Goal: Information Seeking & Learning: Learn about a topic

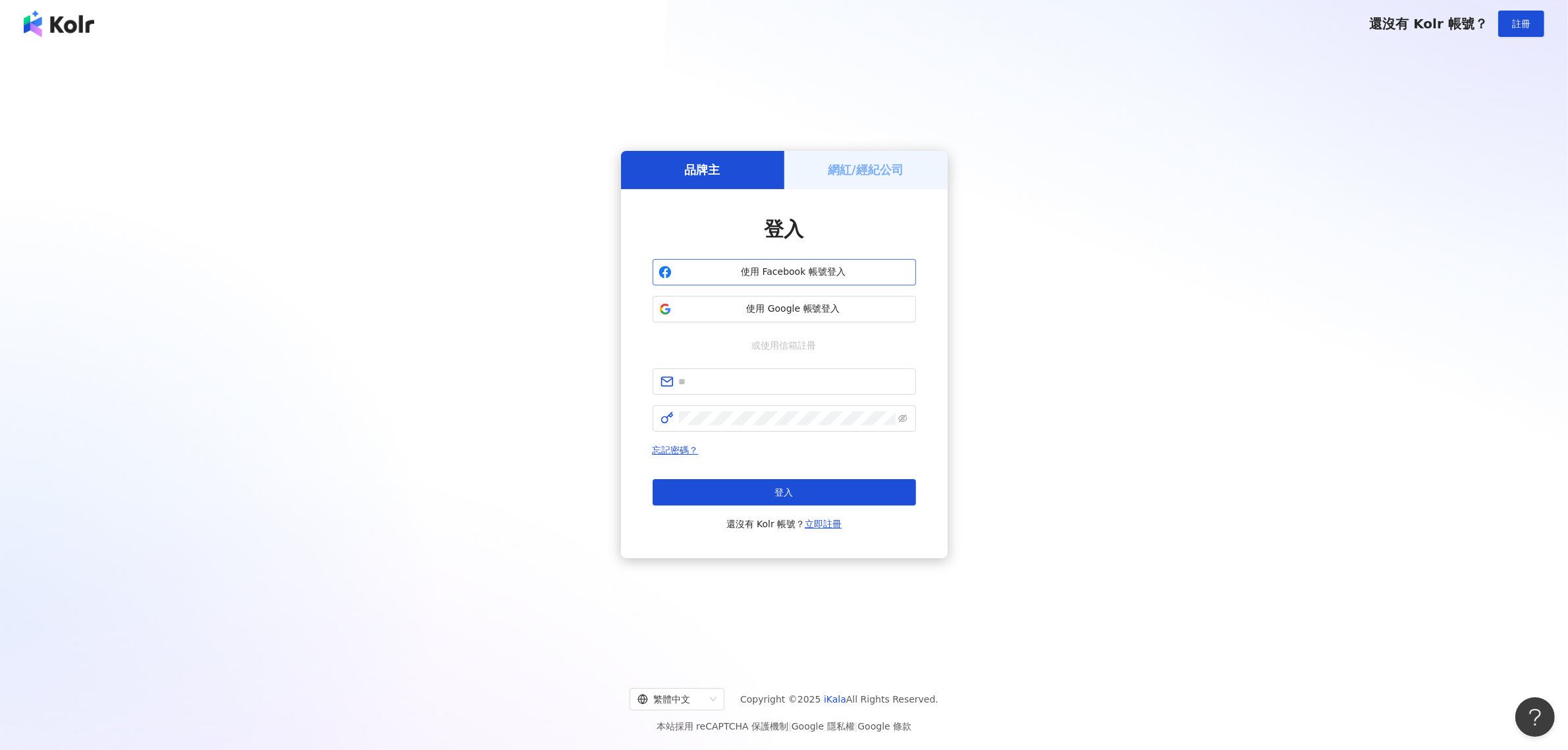
click at [791, 269] on span "使用 Facebook 帳號登入" at bounding box center [794, 272] width 233 height 13
click at [1018, 31] on div "還沒有 Kolr 帳號？ 註冊" at bounding box center [784, 23] width 1568 height 47
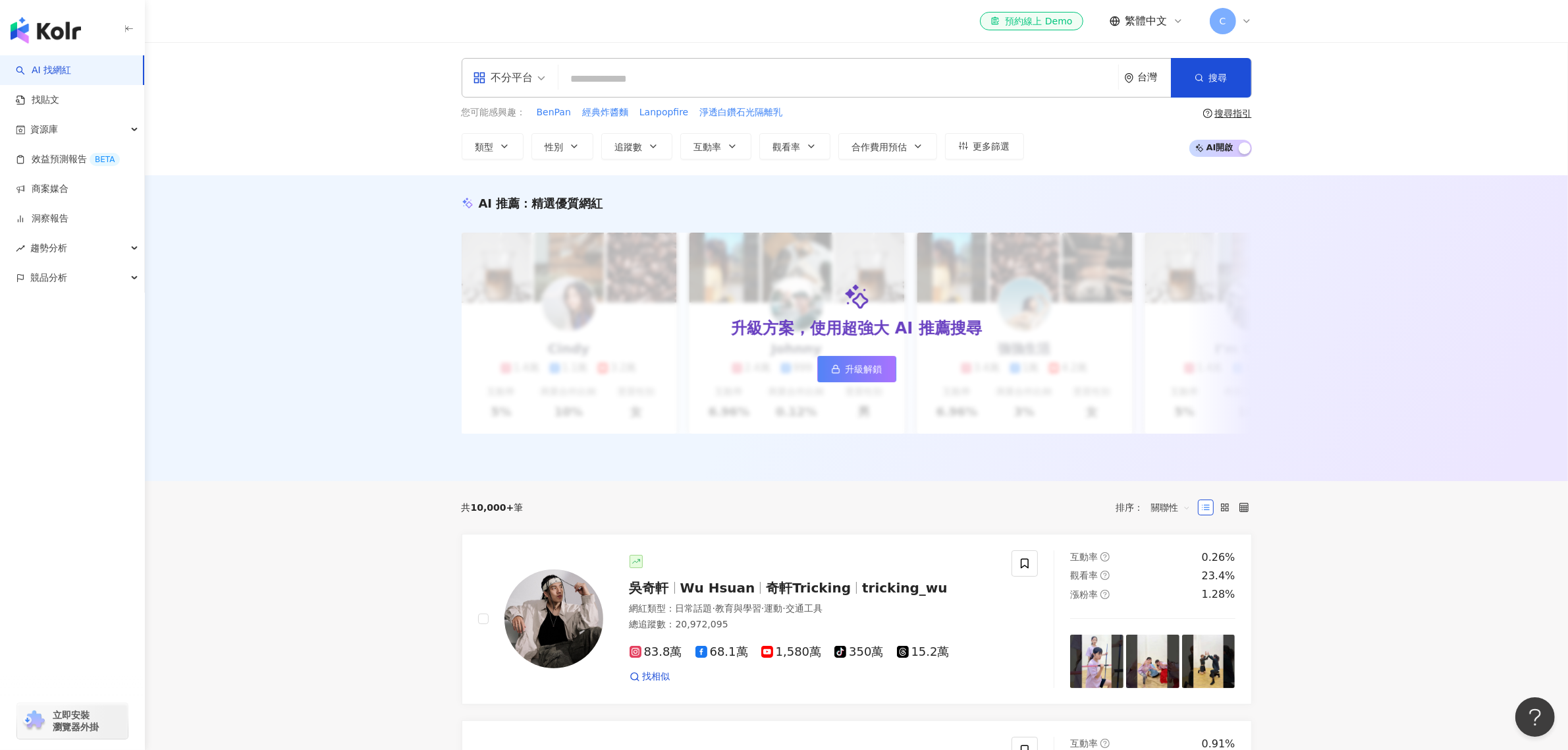
click at [597, 82] on input "search" at bounding box center [838, 79] width 549 height 25
paste input "**********"
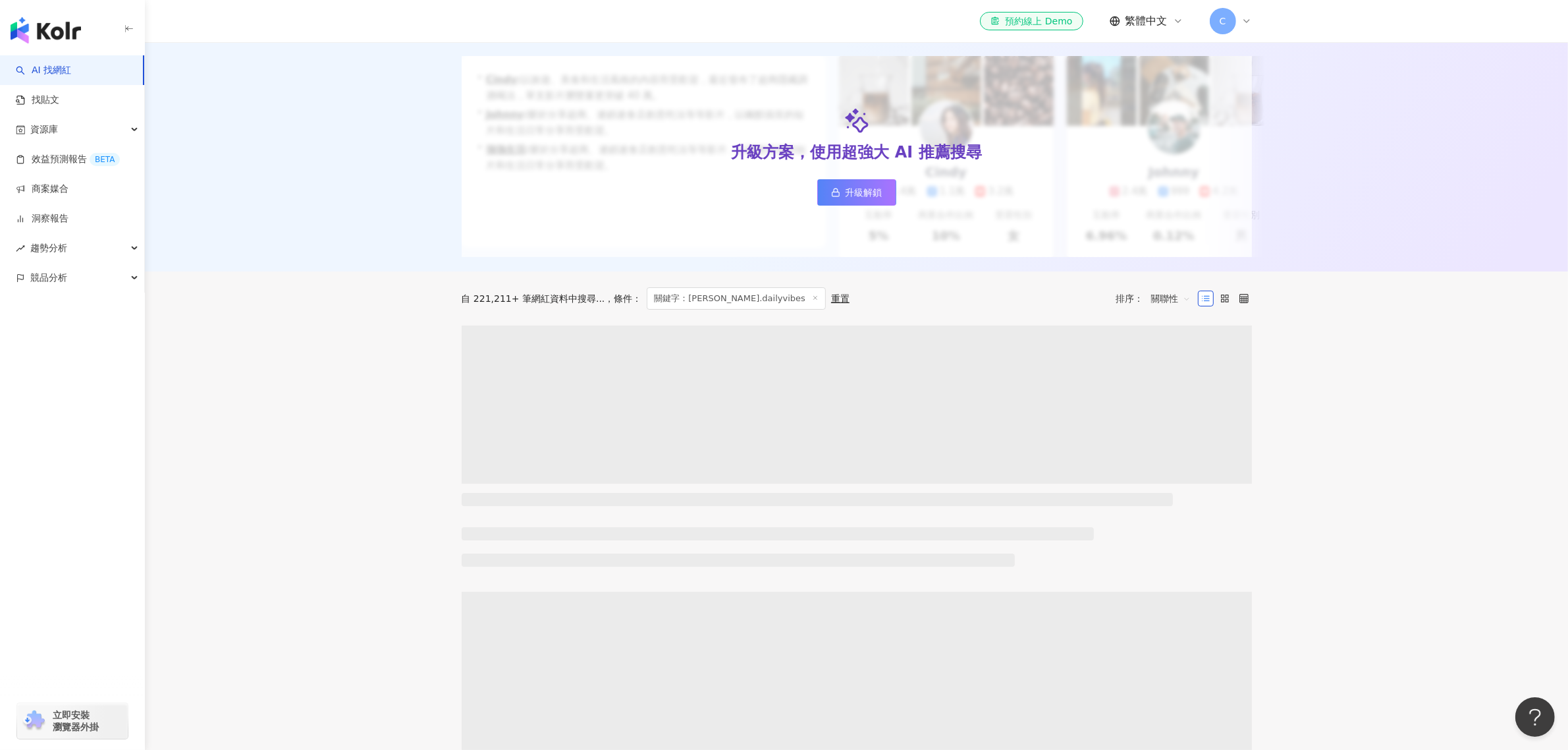
scroll to position [412, 0]
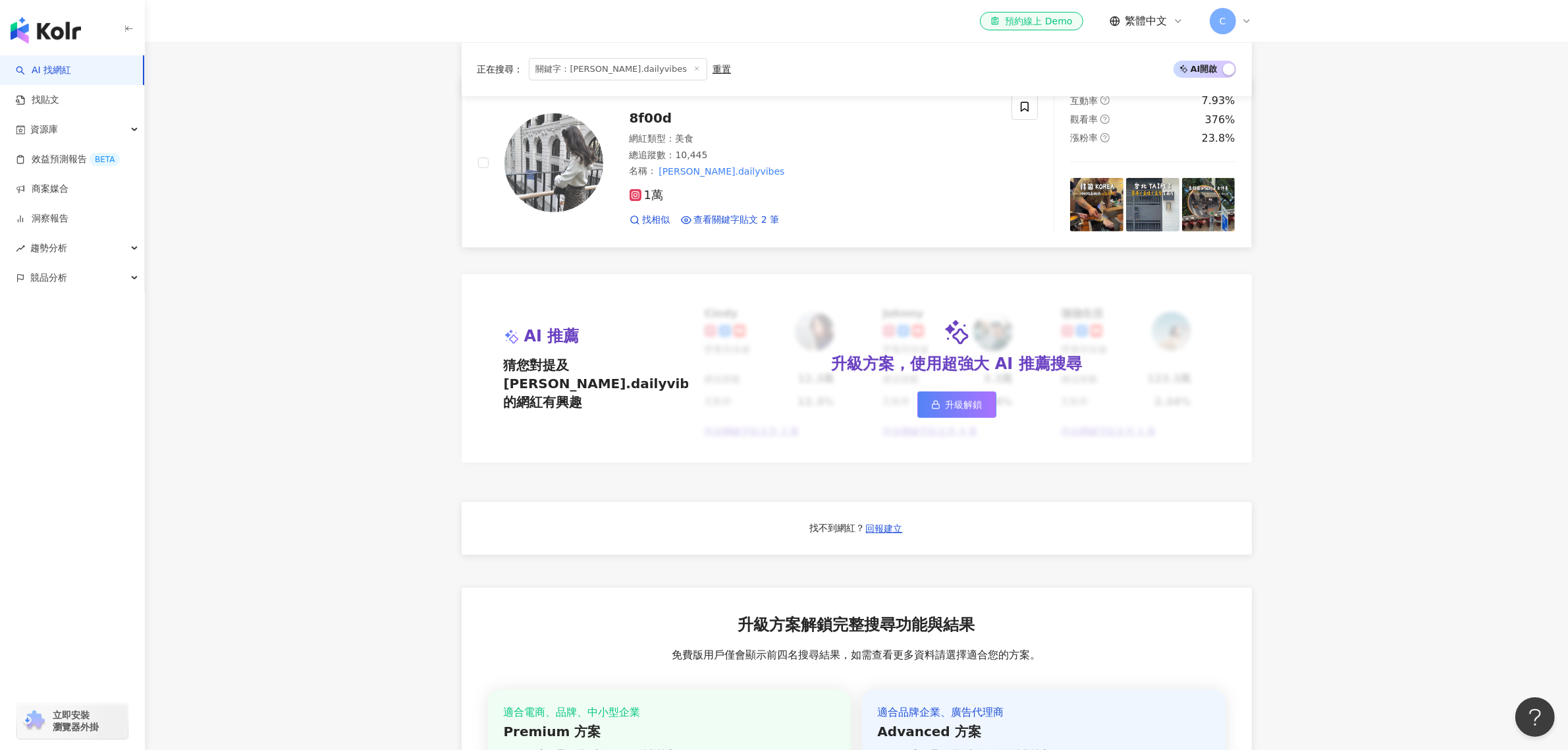
type input "**********"
click at [650, 126] on span "8f00d" at bounding box center [651, 117] width 43 height 16
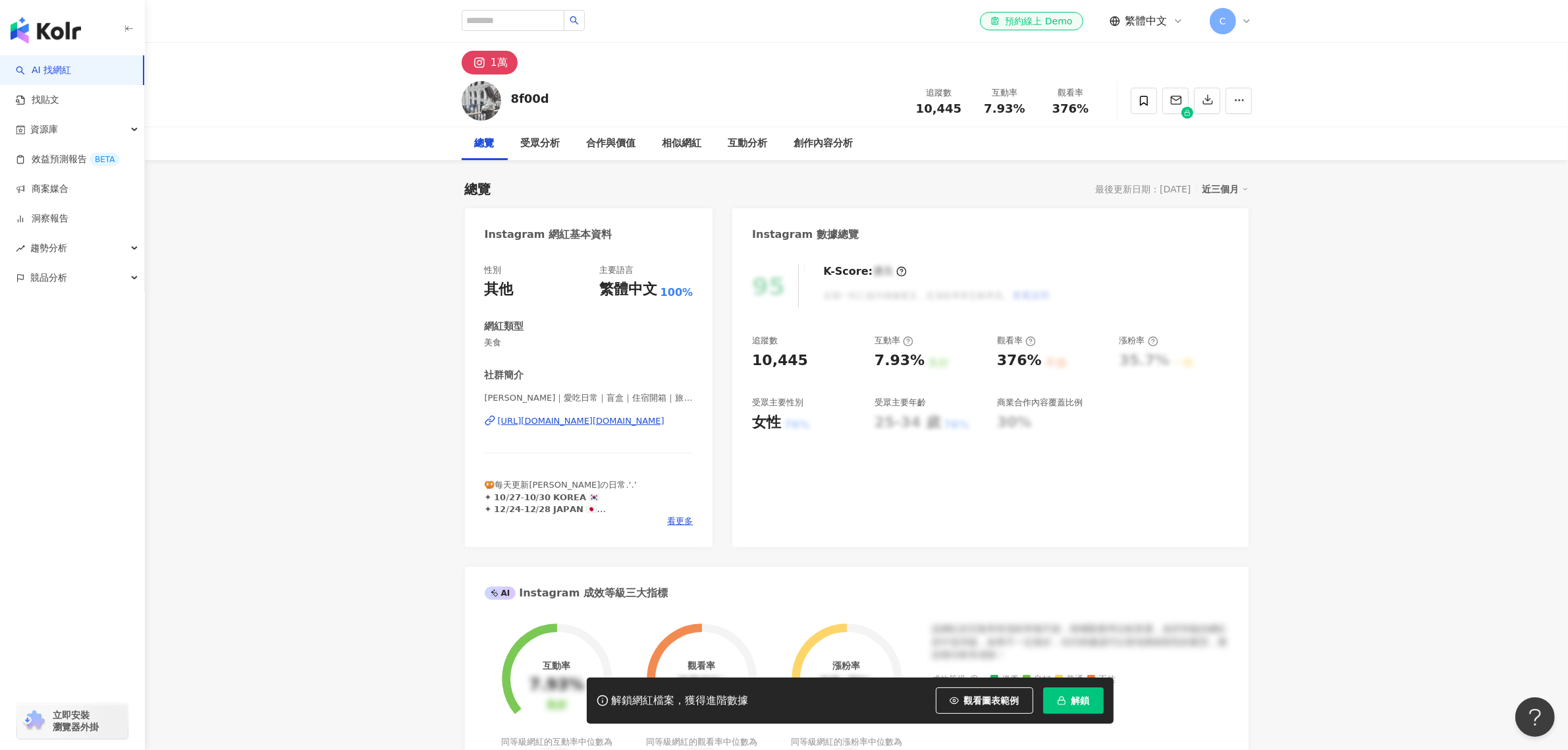
click at [947, 430] on div "76%" at bounding box center [956, 425] width 25 height 14
click at [1019, 705] on button "觀看圖表範例" at bounding box center [984, 700] width 97 height 26
click at [794, 469] on div "95 K-Score : 優良 近期一到三個月積極發文，且漲粉率與互動率高。 查看說明 追蹤數 10,445 互動率 7.93% 良好 觀看率 376% 不佳…" at bounding box center [990, 399] width 516 height 296
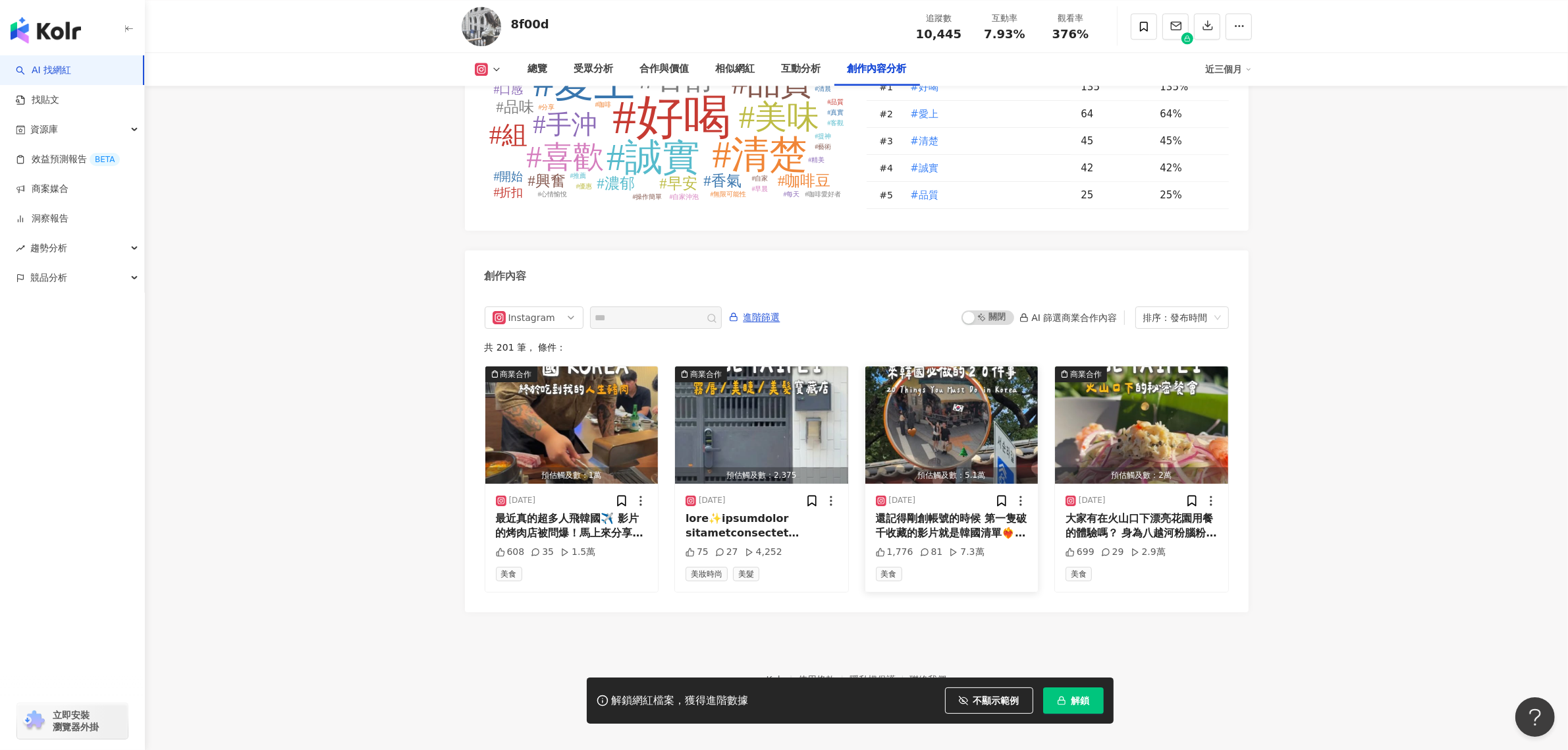
scroll to position [3895, 0]
click at [404, 694] on div "解鎖網紅檔案，獲得進階數據 不顯示範例 點擊後模糊區塊會顯示範例資料，僅提供預覽非真實數據 解鎖" at bounding box center [784, 700] width 1568 height 46
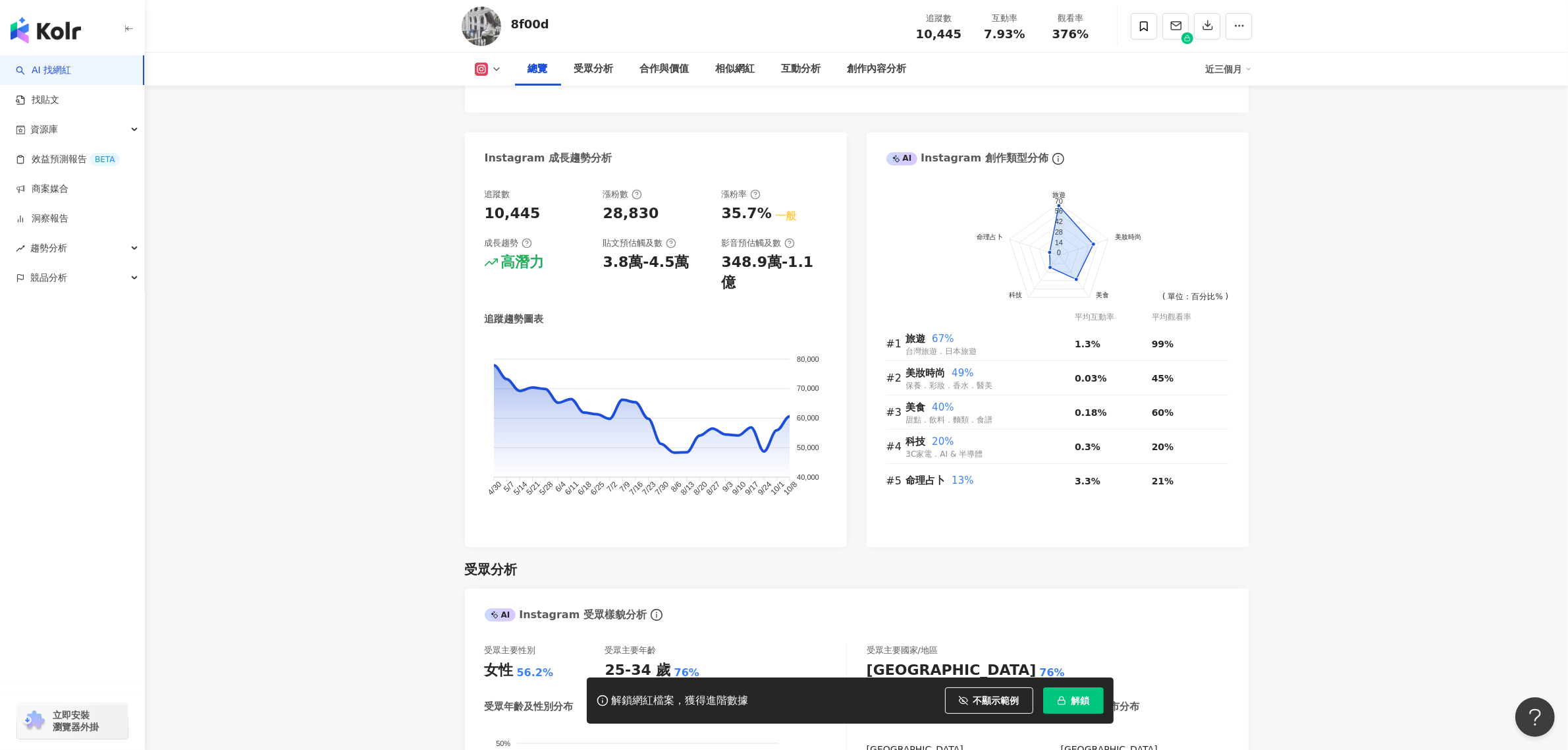
scroll to position [0, 0]
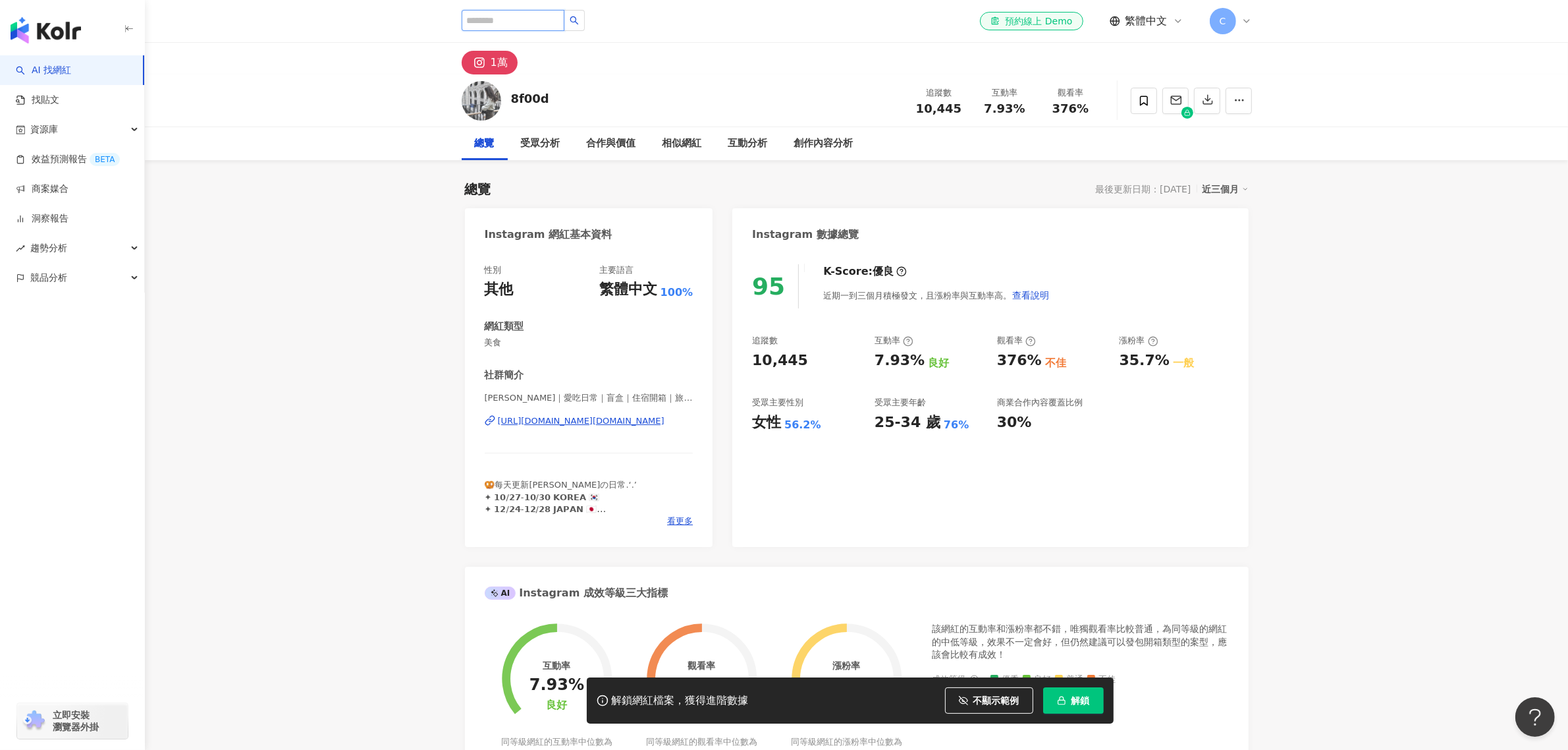
click at [521, 21] on input "search" at bounding box center [513, 20] width 103 height 21
type input "*"
type input "***"
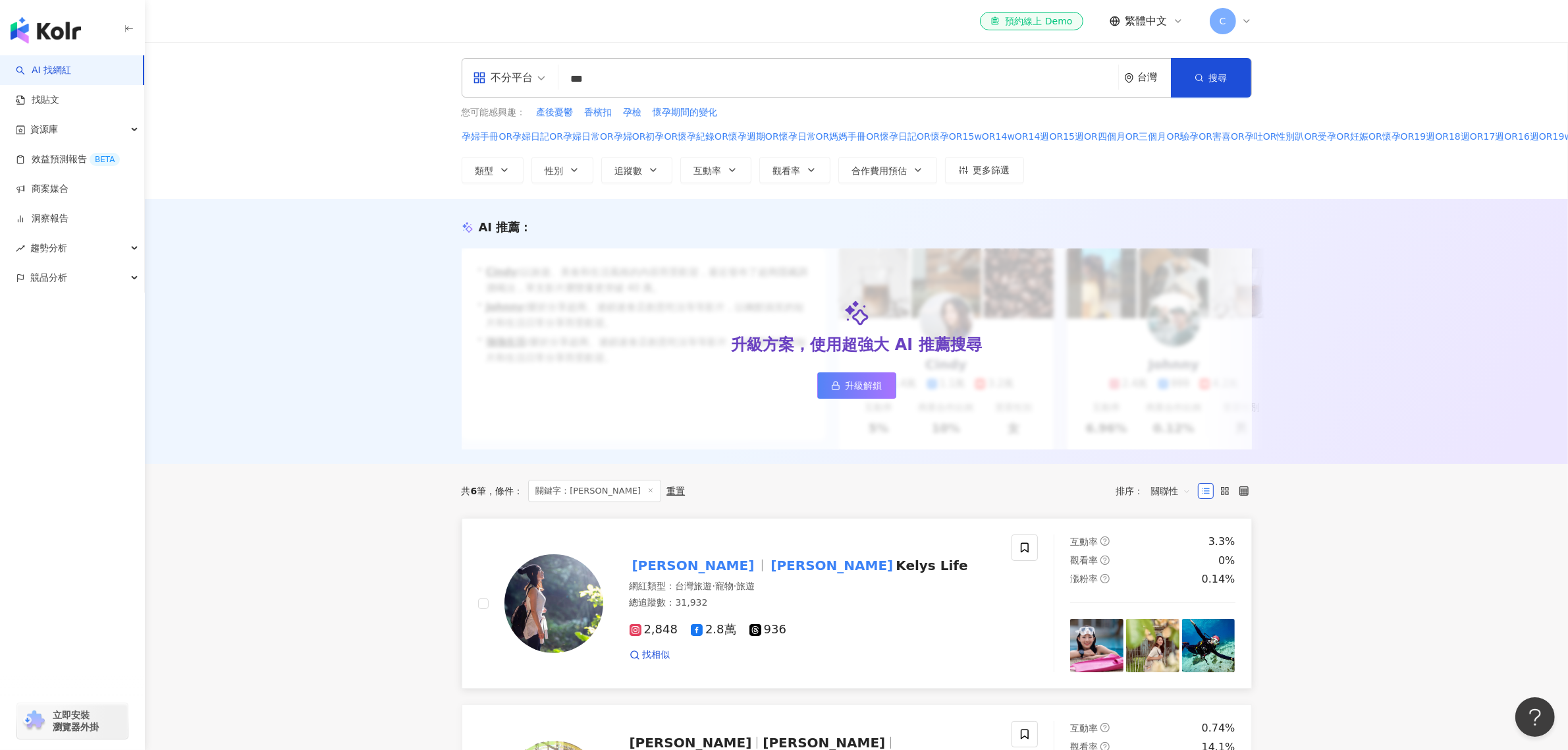
click at [768, 570] on mark "[PERSON_NAME]" at bounding box center [831, 565] width 128 height 21
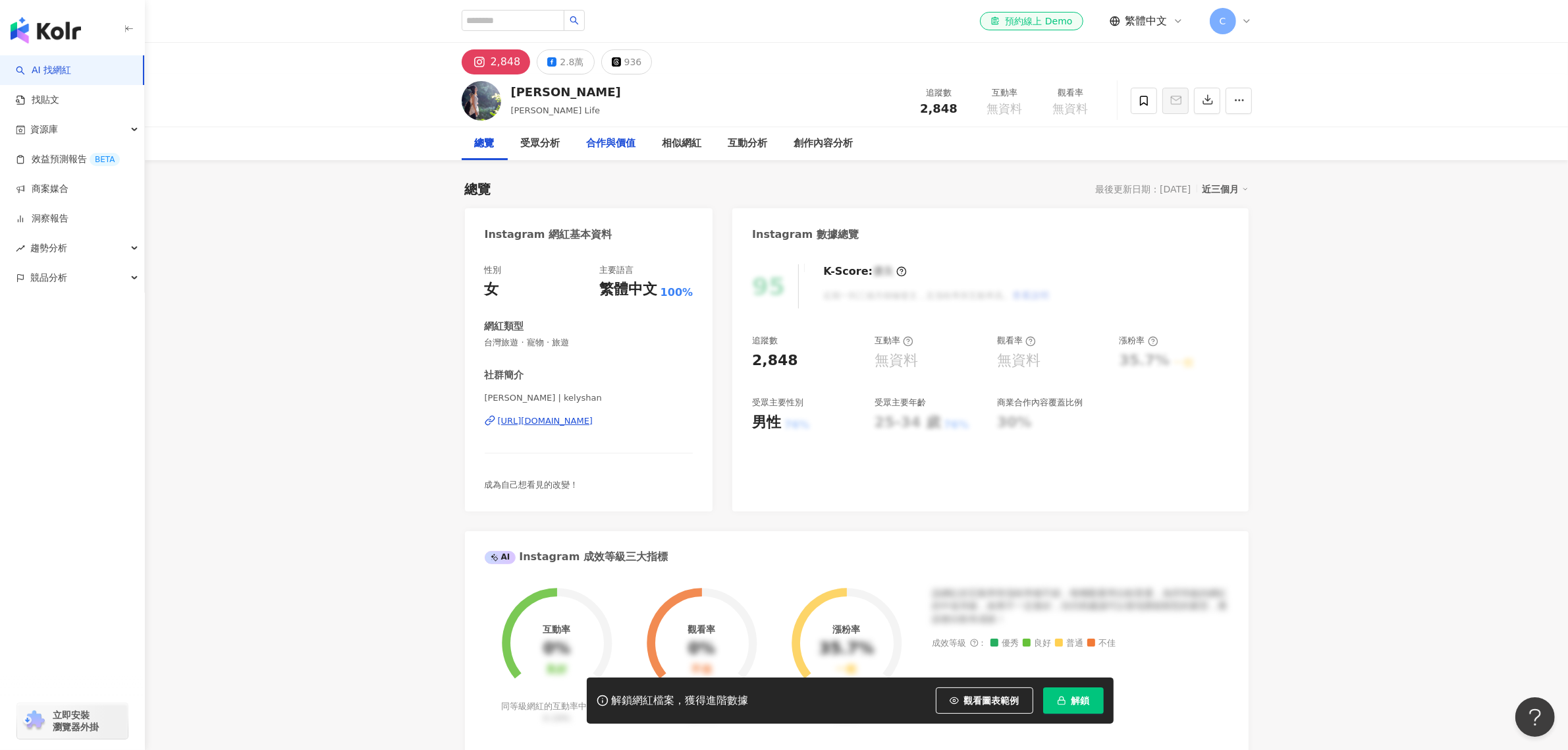
click at [618, 143] on div "合作與價值" at bounding box center [611, 143] width 49 height 16
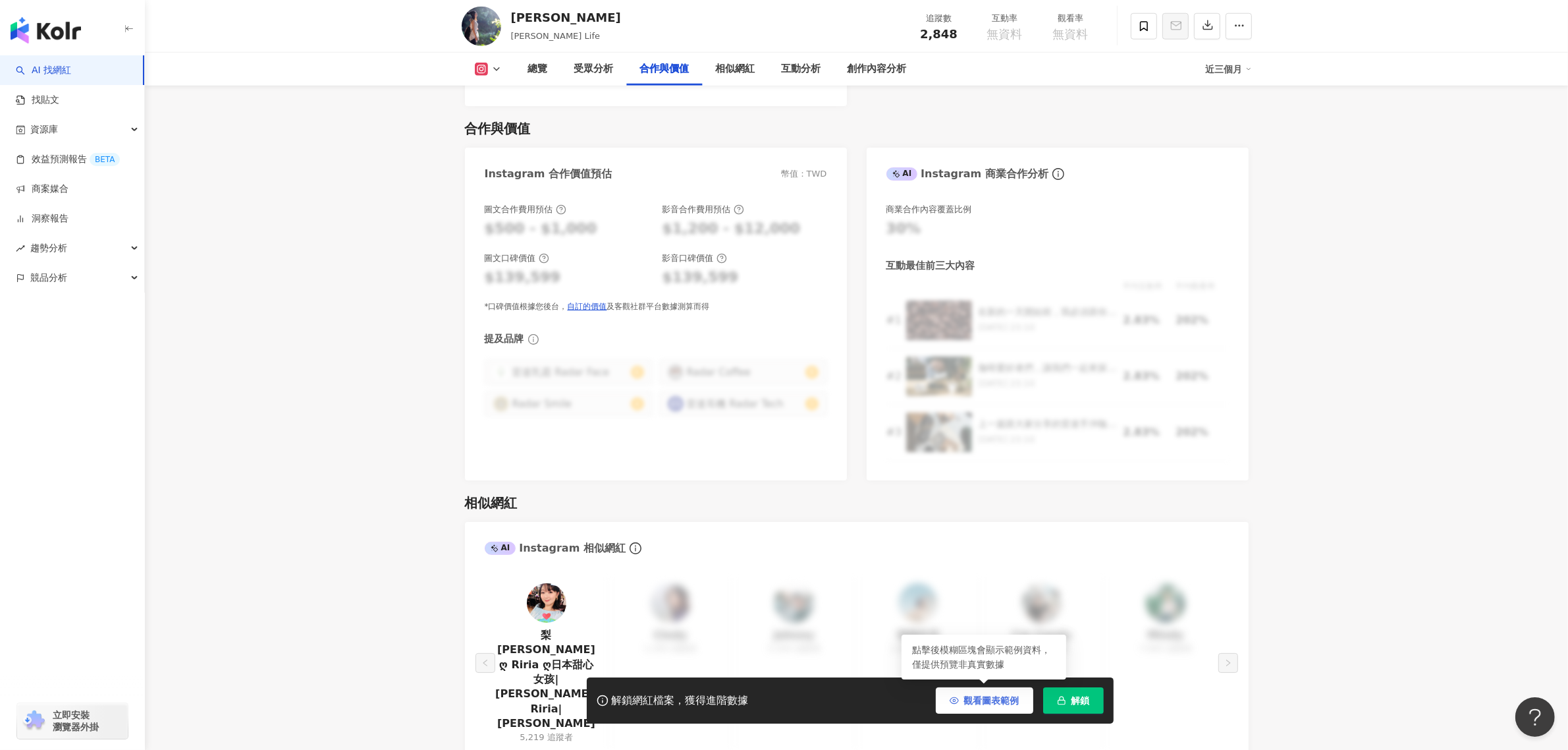
click at [1001, 696] on span "觀看圖表範例" at bounding box center [992, 700] width 56 height 10
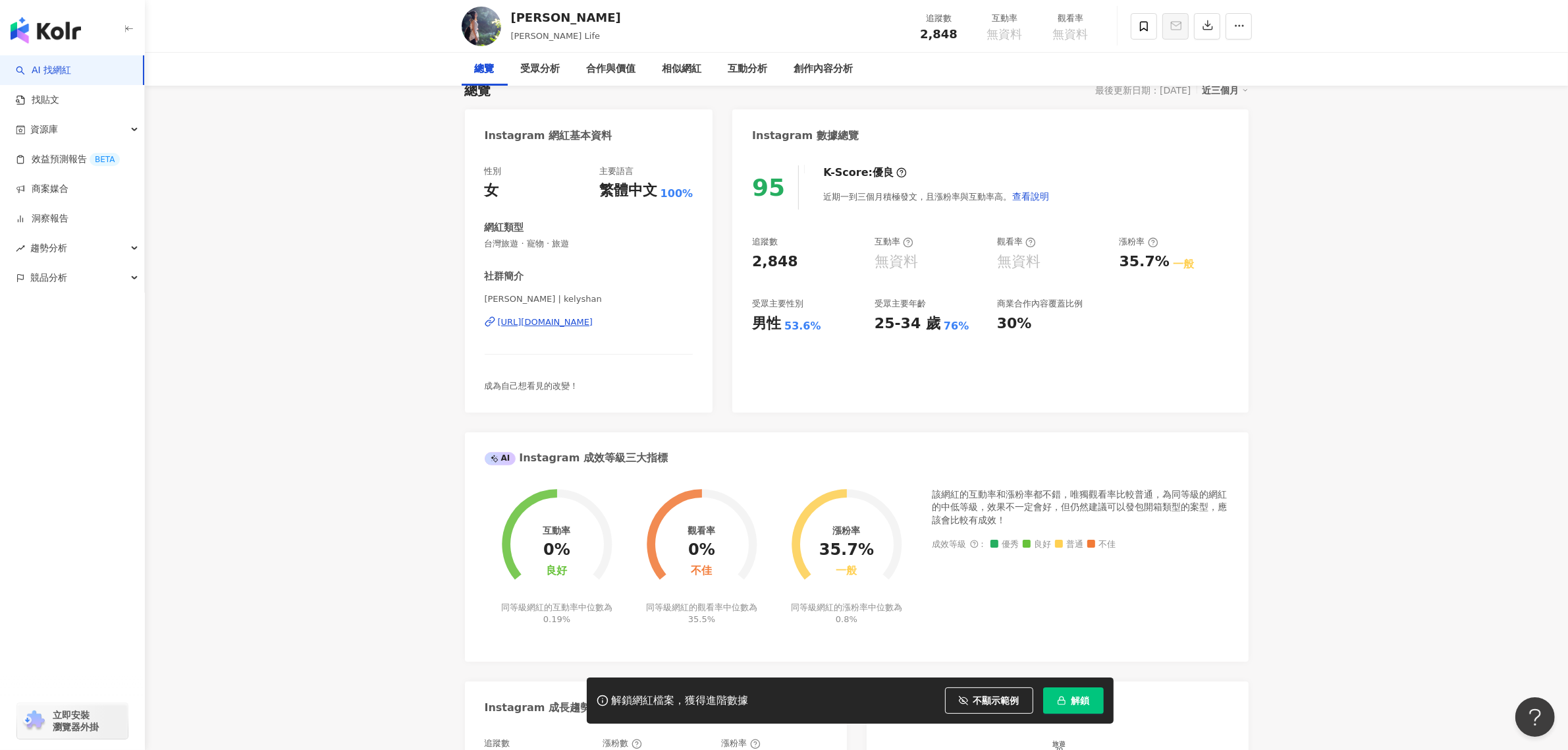
scroll to position [0, 0]
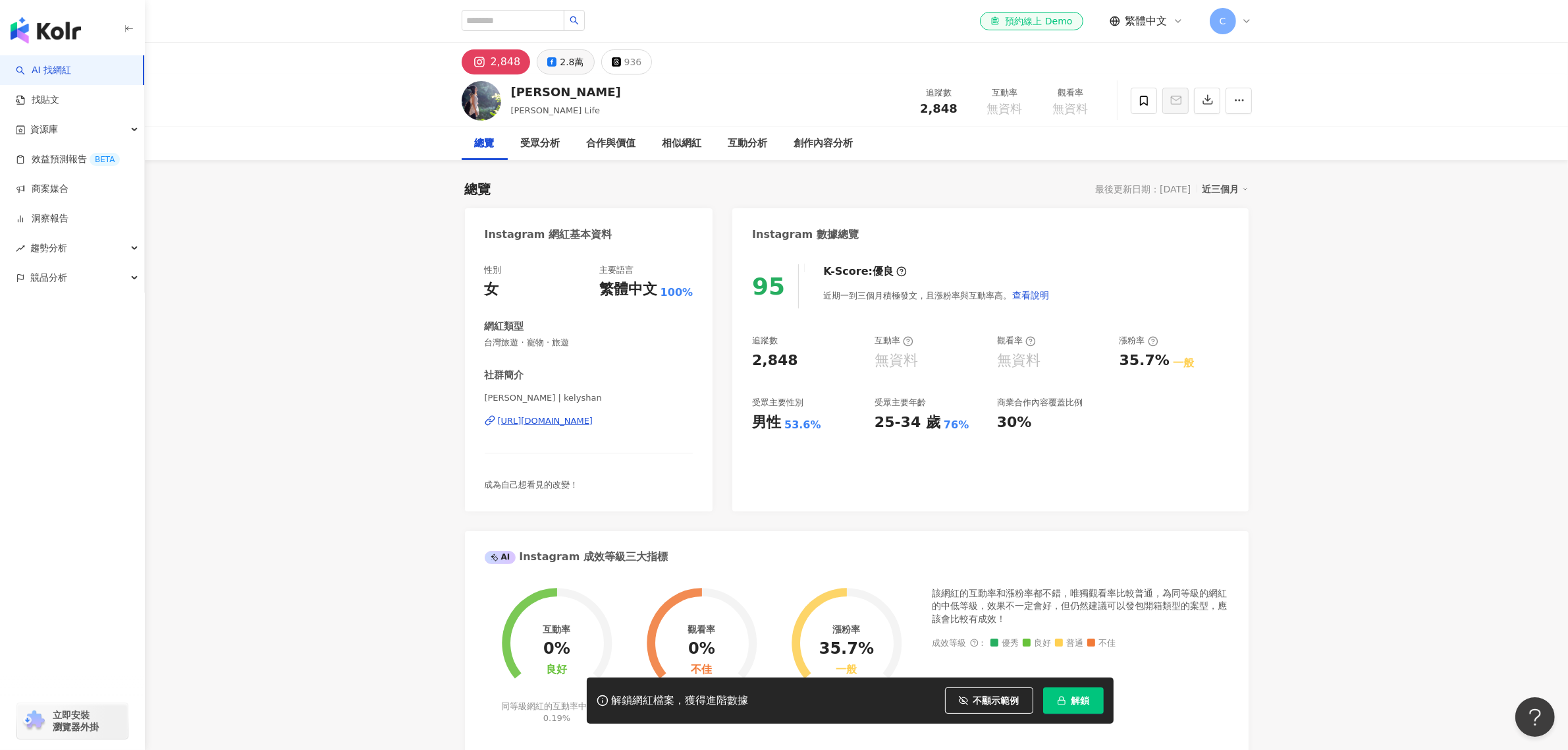
click at [573, 66] on div "2.8萬" at bounding box center [571, 62] width 24 height 19
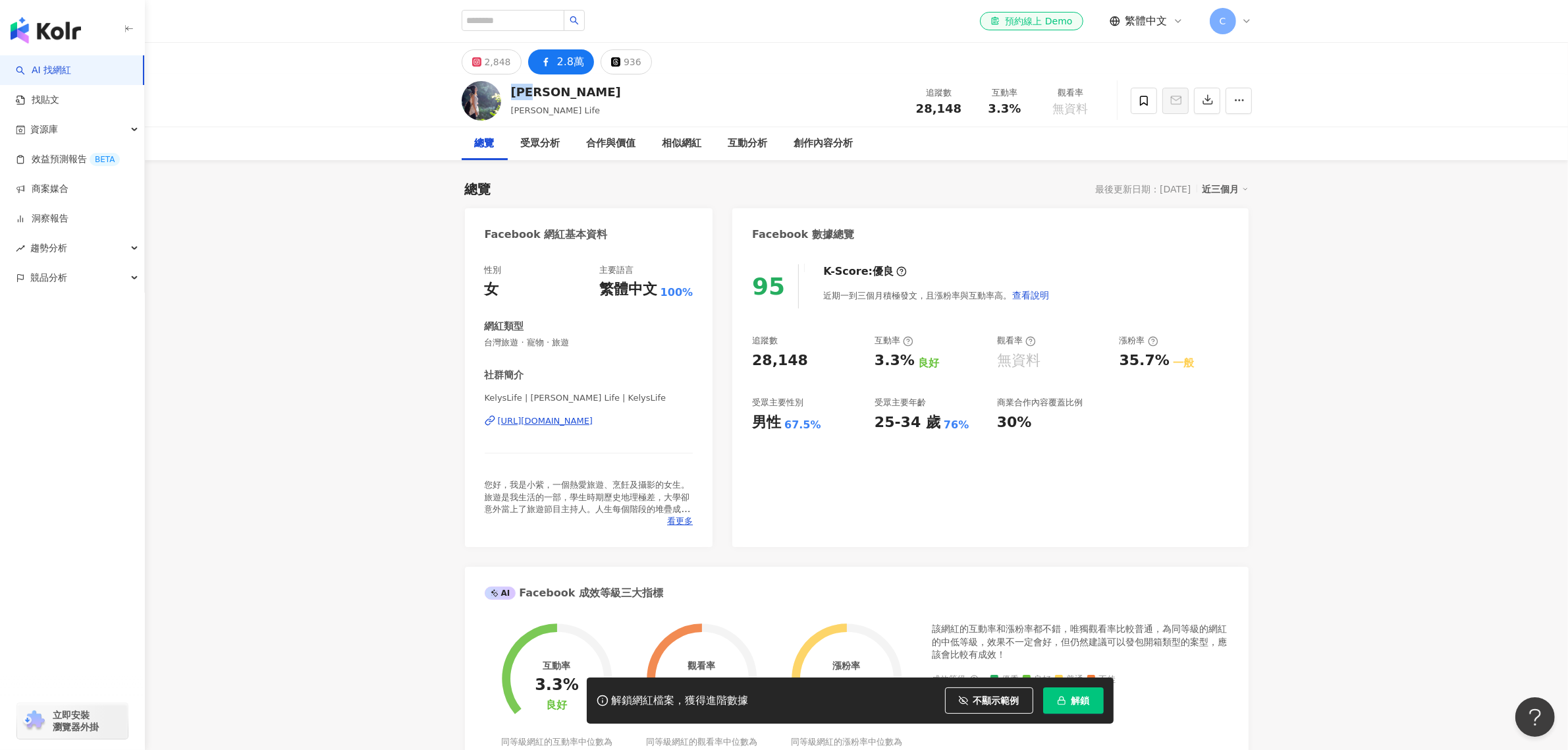
drag, startPoint x: 588, startPoint y: 91, endPoint x: 511, endPoint y: 87, distance: 77.1
click at [511, 87] on div "[PERSON_NAME] Life 追蹤數 28,148 互動率 3.3% 觀看率 無資料" at bounding box center [857, 100] width 843 height 52
copy div "[PERSON_NAME]"
click at [472, 97] on img at bounding box center [482, 101] width 40 height 40
click at [682, 416] on div "[URL][DOMAIN_NAME]" at bounding box center [589, 421] width 209 height 12
